Goal: Task Accomplishment & Management: Complete application form

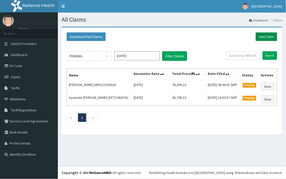
click at [265, 38] on link "Add Claim" at bounding box center [266, 36] width 21 height 9
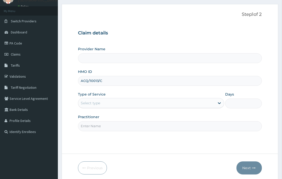
scroll to position [43, 0]
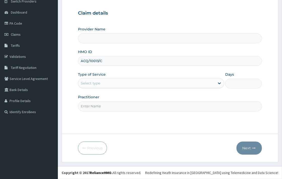
type input "ACQ/10013/C"
click at [98, 84] on div "Select type" at bounding box center [90, 83] width 19 height 5
click at [97, 83] on div "Select type" at bounding box center [90, 83] width 19 height 5
type input "[GEOGRAPHIC_DATA]"
click at [97, 84] on div "Select type" at bounding box center [90, 83] width 19 height 5
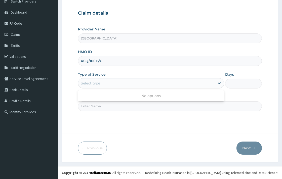
drag, startPoint x: 96, startPoint y: 82, endPoint x: 100, endPoint y: 98, distance: 16.4
click at [101, 98] on div "Provider Name Medwin Hospital HMO ID ACQ/10013/C Type of Service Use Up and Dow…" at bounding box center [170, 69] width 184 height 84
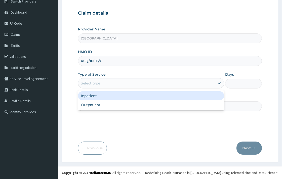
click at [104, 85] on div "Select type" at bounding box center [146, 83] width 137 height 8
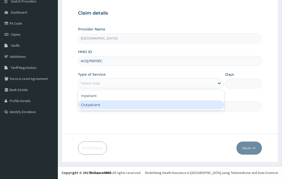
click at [97, 104] on div "Outpatient" at bounding box center [151, 104] width 146 height 9
type input "1"
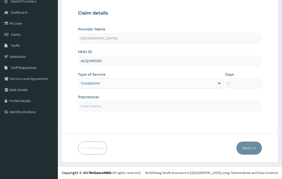
click at [99, 104] on input "Practitioner" at bounding box center [170, 106] width 184 height 10
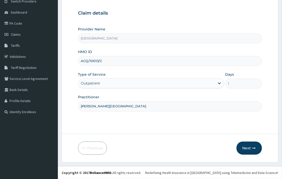
click at [105, 107] on input "DR. KOLAWOLE" at bounding box center [170, 106] width 184 height 10
click at [109, 107] on input "DR. KOLAWOLE" at bounding box center [170, 106] width 184 height 10
drag, startPoint x: 82, startPoint y: 105, endPoint x: 123, endPoint y: 107, distance: 41.8
click at [123, 107] on input "DR. KOLAWOLE" at bounding box center [170, 106] width 184 height 10
paste input "r. OPARAEKE KINGSLEY"
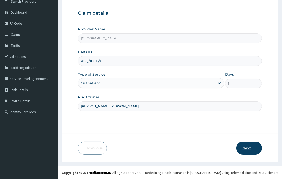
type input "Dr. OPARAEKE KINGSLEY"
click at [249, 147] on button "Next" at bounding box center [248, 148] width 25 height 13
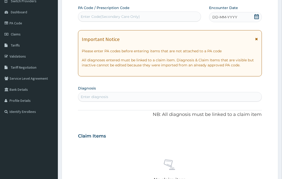
click at [248, 16] on div "DD-MM-YYYY" at bounding box center [235, 17] width 53 height 10
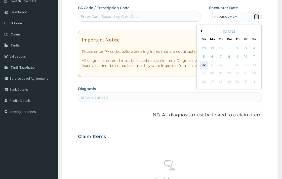
click at [205, 65] on div "12" at bounding box center [204, 65] width 8 height 8
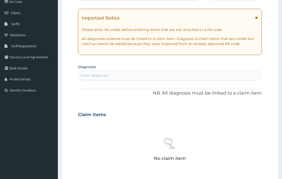
scroll to position [99, 0]
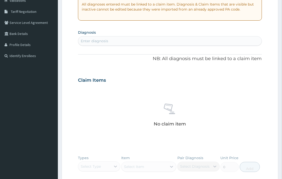
click at [109, 41] on div "Enter diagnosis" at bounding box center [169, 41] width 183 height 8
type input "MALARIA"
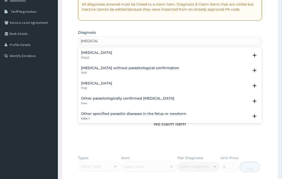
click at [96, 80] on div "Malaria, unspecified 1F4Z Select Status Query Query covers suspected (?), Keep …" at bounding box center [170, 86] width 184 height 15
click at [94, 84] on h4 "Malaria, unspecified" at bounding box center [96, 83] width 31 height 4
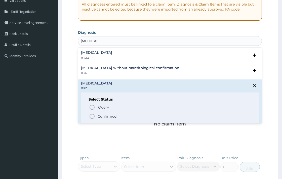
click at [92, 119] on icon "status option filled" at bounding box center [92, 116] width 6 height 6
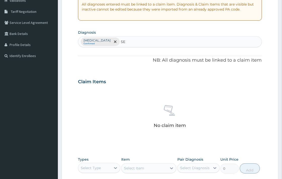
type input "S"
click at [127, 43] on div "Malaria, unspecified Confirmed" at bounding box center [169, 41] width 183 height 11
type input "S"
type input "SEPSIS"
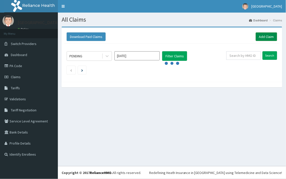
click at [268, 36] on link "Add Claim" at bounding box center [266, 36] width 21 height 9
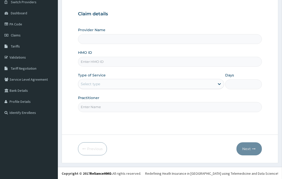
scroll to position [43, 0]
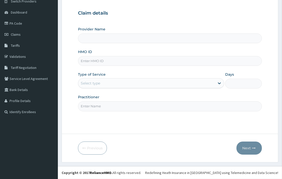
click at [99, 64] on input "HMO ID" at bounding box center [170, 61] width 184 height 10
type input "[GEOGRAPHIC_DATA]"
paste input "Dr. OPARAEKE KINGSLEY"
type input "Dr. OPARAEKE KINGSLEY"
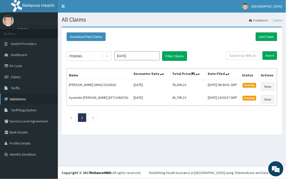
click at [30, 101] on link "Validations" at bounding box center [29, 99] width 58 height 11
click at [31, 101] on link "Validations" at bounding box center [29, 99] width 58 height 11
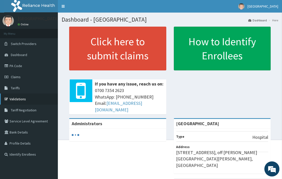
click at [22, 95] on link "Validations" at bounding box center [29, 99] width 58 height 11
